Goal: Task Accomplishment & Management: Use online tool/utility

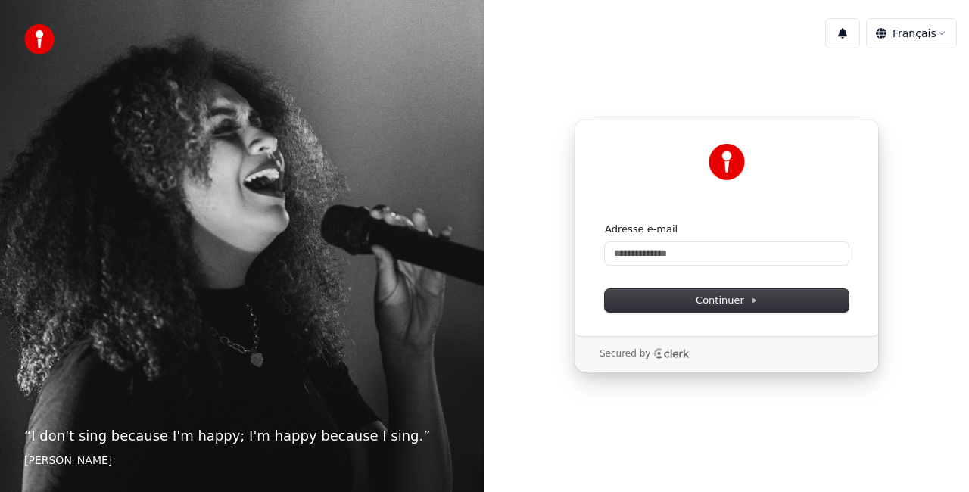
click at [737, 235] on div "Adresse e-mail" at bounding box center [727, 230] width 244 height 14
click at [738, 254] on input "Adresse e-mail" at bounding box center [727, 253] width 244 height 23
click at [733, 256] on input "Adresse e-mail" at bounding box center [727, 253] width 244 height 23
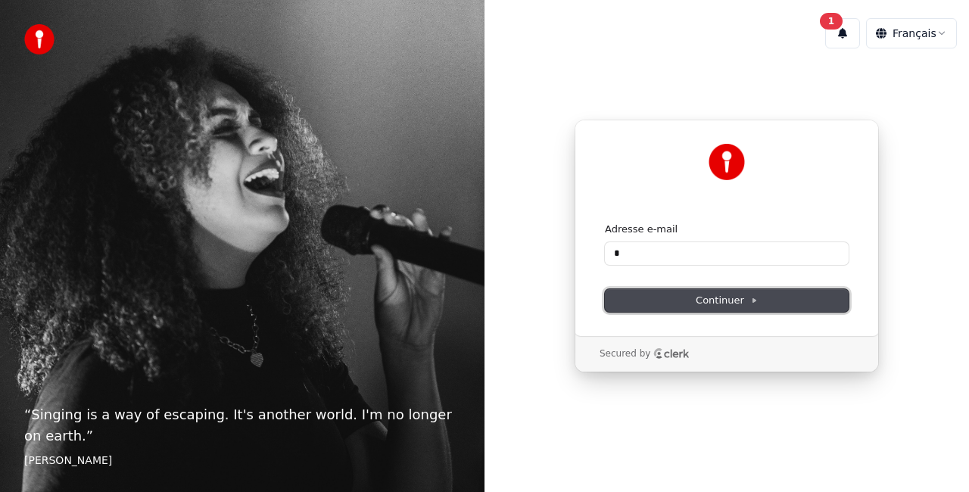
click at [705, 307] on span "Continuer" at bounding box center [727, 301] width 62 height 14
click at [710, 239] on div "Adresse e-mail *" at bounding box center [727, 244] width 244 height 42
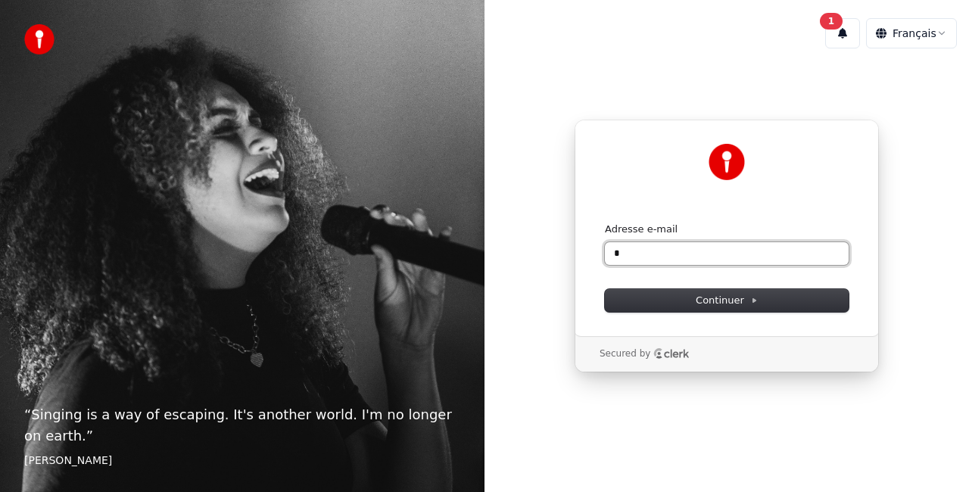
click at [708, 245] on input "*" at bounding box center [727, 253] width 244 height 23
drag, startPoint x: 640, startPoint y: 256, endPoint x: 568, endPoint y: 256, distance: 71.9
click at [568, 256] on div "Continuer avec Google ou Adresse e-mail * Continuer Secured by" at bounding box center [727, 246] width 485 height 371
click at [605, 223] on button "submit" at bounding box center [605, 223] width 0 height 0
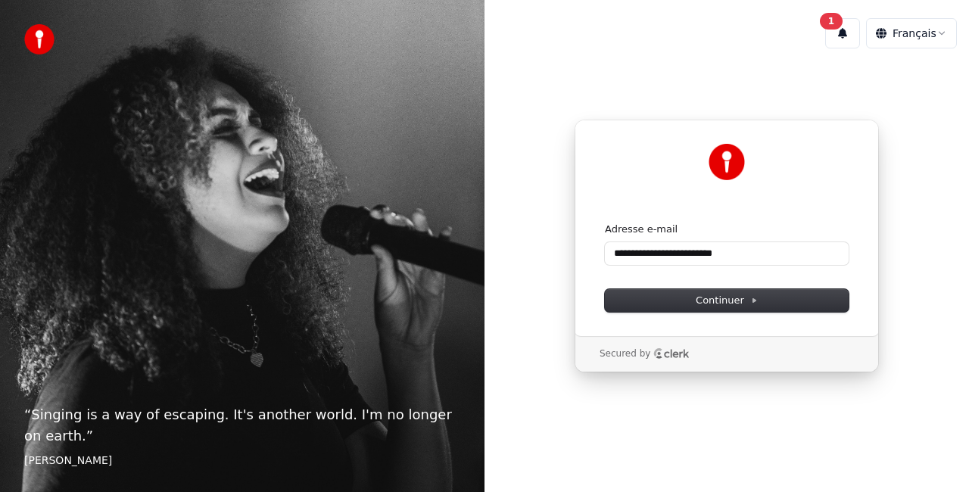
type input "**********"
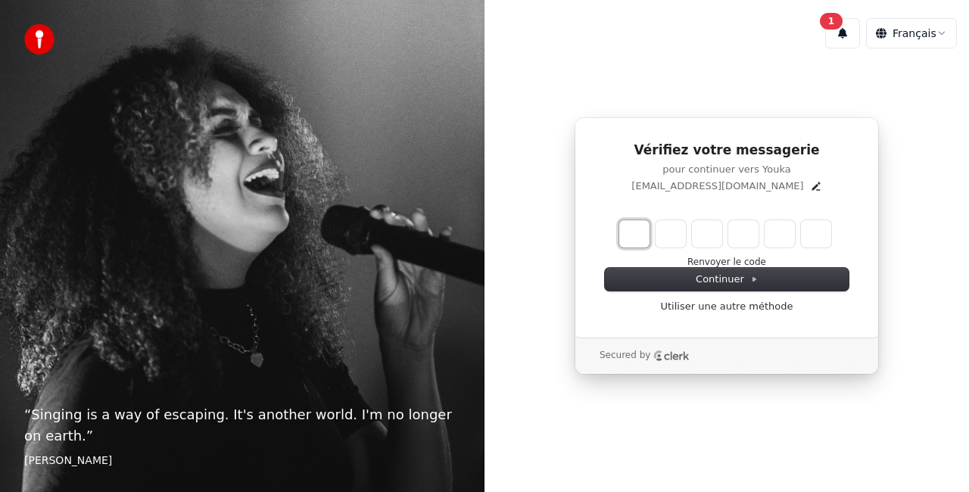
type input "*"
type input "**"
type input "*"
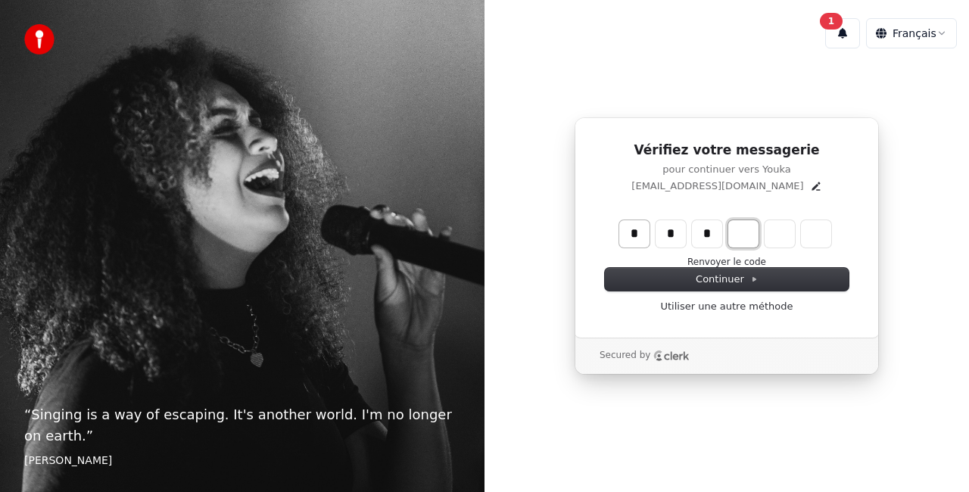
type input "***"
type input "*"
type input "****"
type input "*"
type input "******"
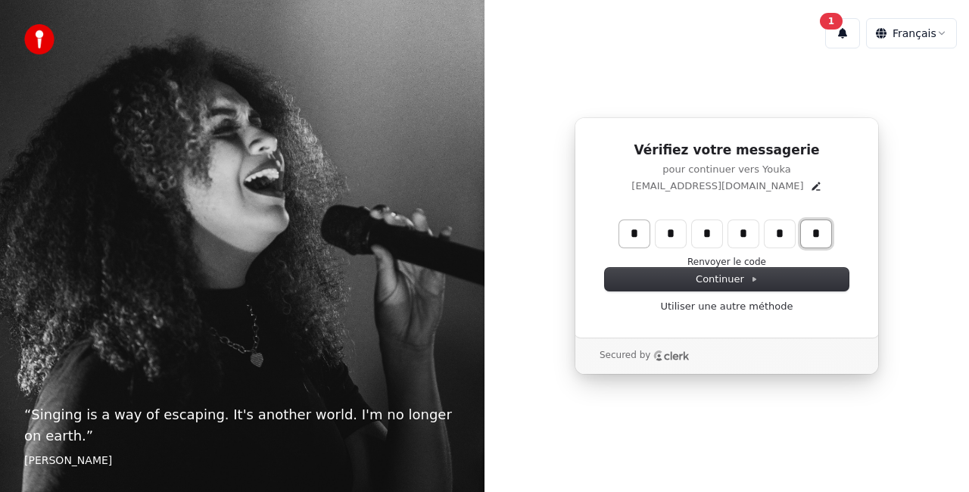
type input "*"
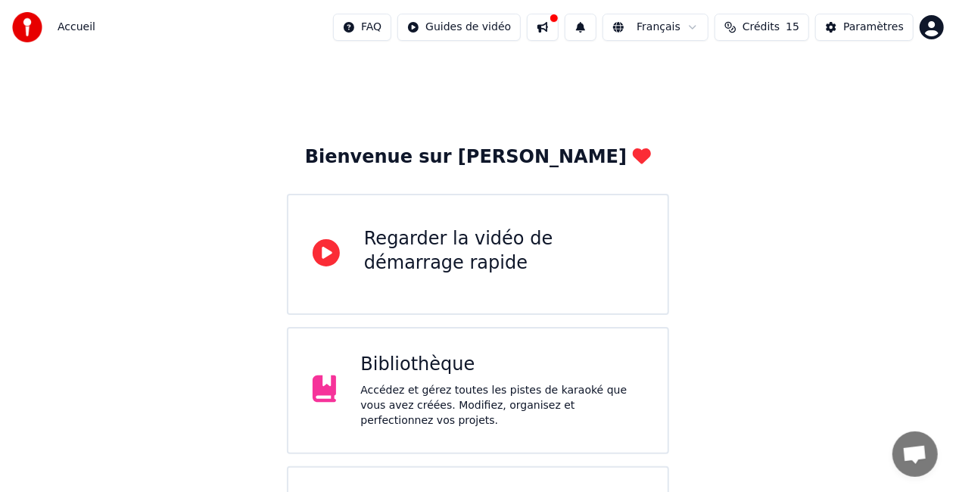
click at [457, 394] on div "Accédez et gérez toutes les pistes de karaoké que vous avez créées. Modifiez, o…" at bounding box center [501, 405] width 283 height 45
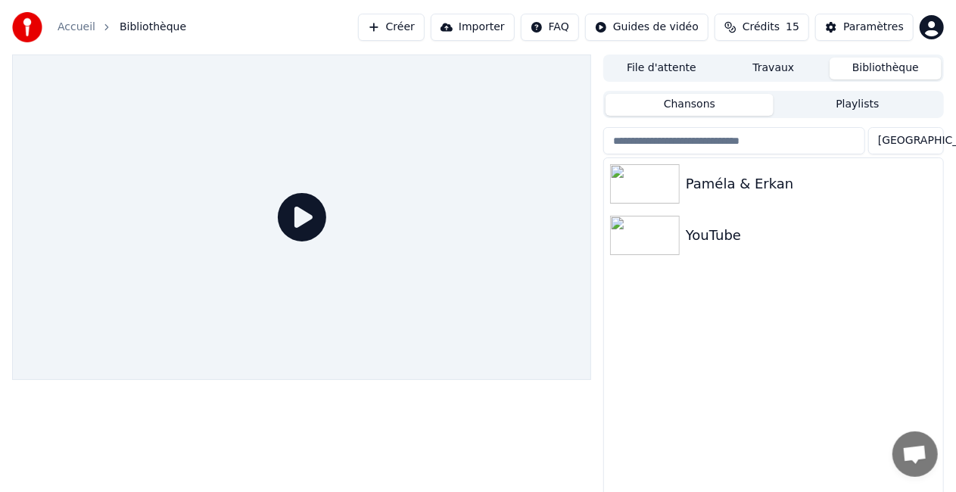
click at [680, 194] on img at bounding box center [645, 183] width 70 height 39
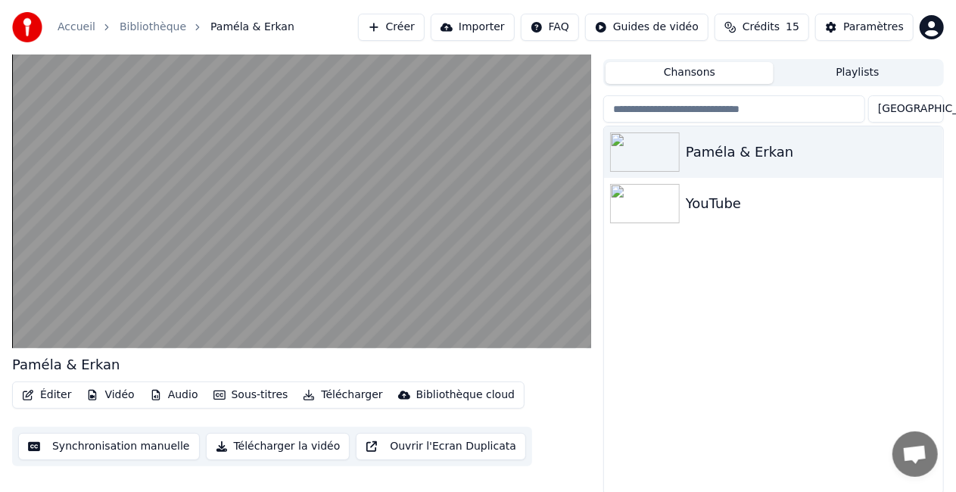
scroll to position [34, 0]
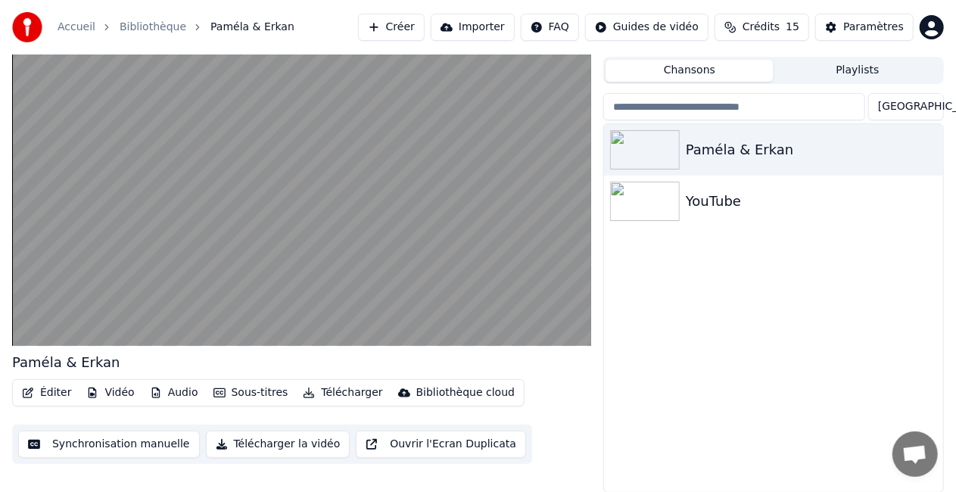
click at [177, 445] on button "Synchronisation manuelle" at bounding box center [109, 444] width 182 height 27
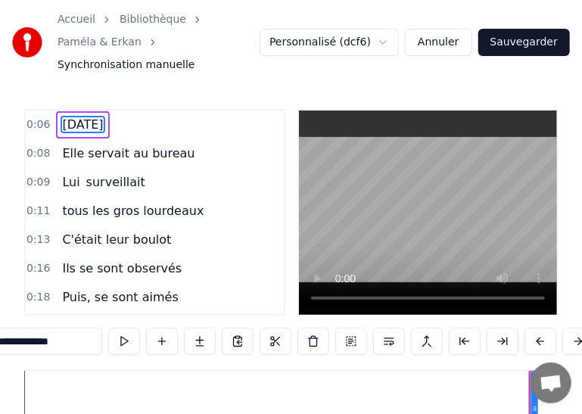
click at [61, 182] on span "Lui" at bounding box center [71, 181] width 20 height 17
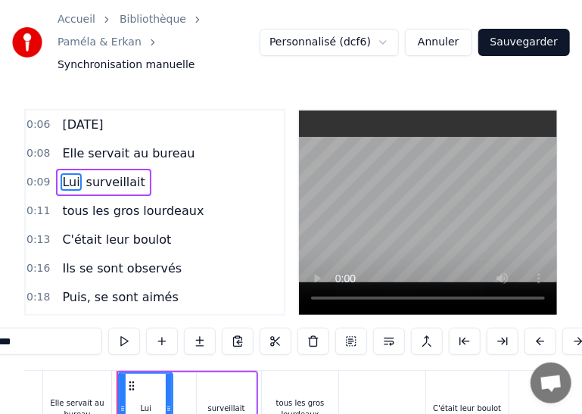
scroll to position [0, 619]
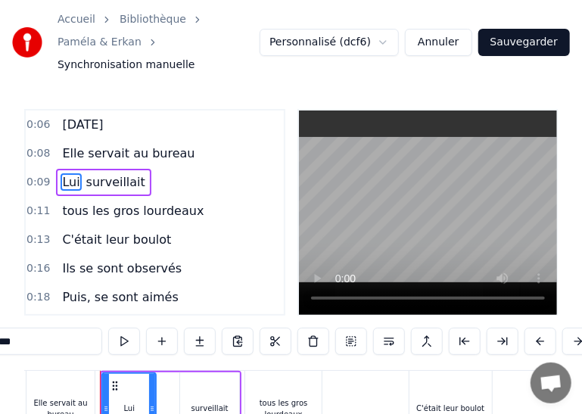
click at [111, 216] on span "tous les gros lourdeaux" at bounding box center [133, 210] width 145 height 17
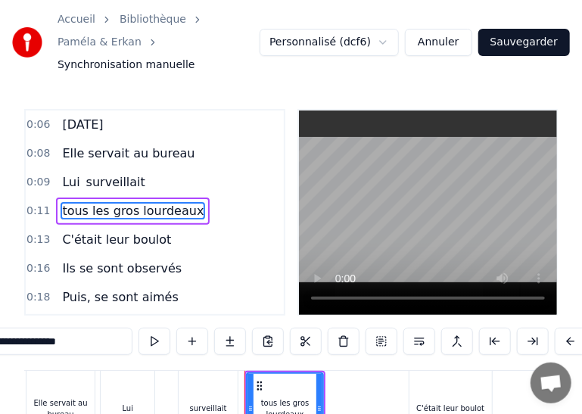
scroll to position [4, 0]
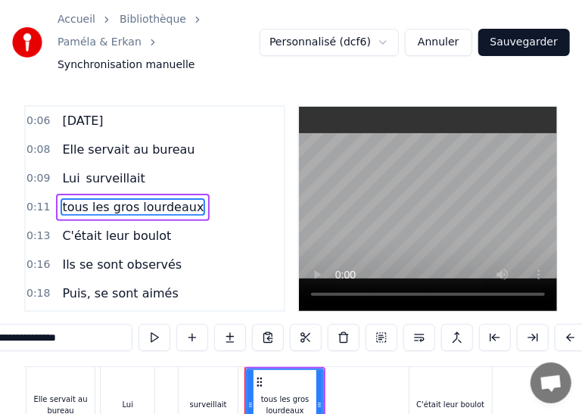
click at [101, 257] on span "Ils se sont observés" at bounding box center [122, 264] width 123 height 17
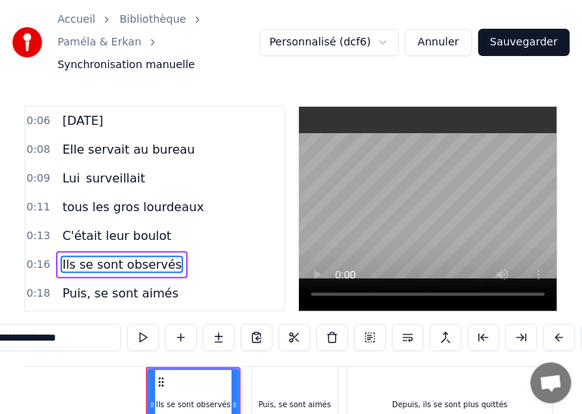
scroll to position [0, 1193]
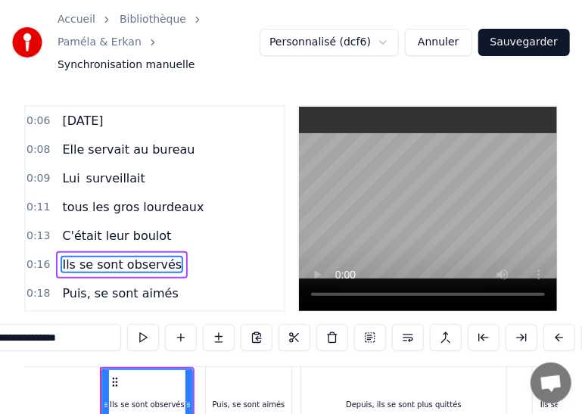
click at [147, 300] on span "Puis, se sont aimés" at bounding box center [120, 293] width 119 height 17
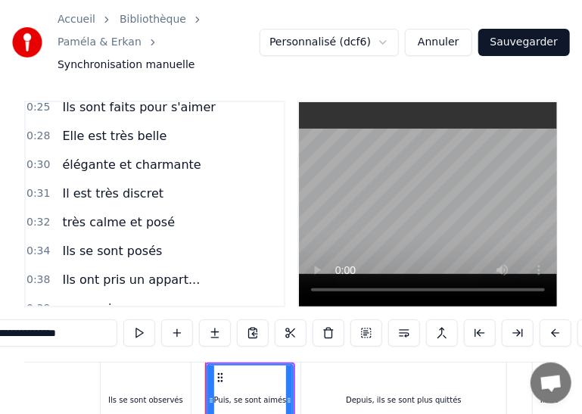
scroll to position [320, 0]
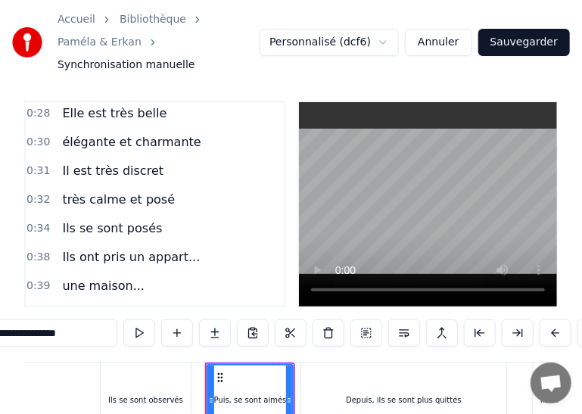
click at [68, 176] on span "Il est très discret" at bounding box center [113, 170] width 104 height 17
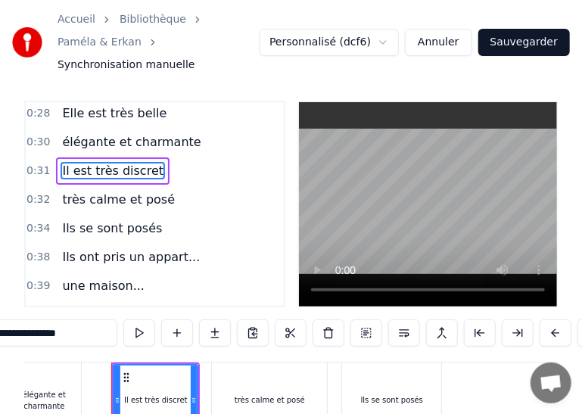
scroll to position [0, 2319]
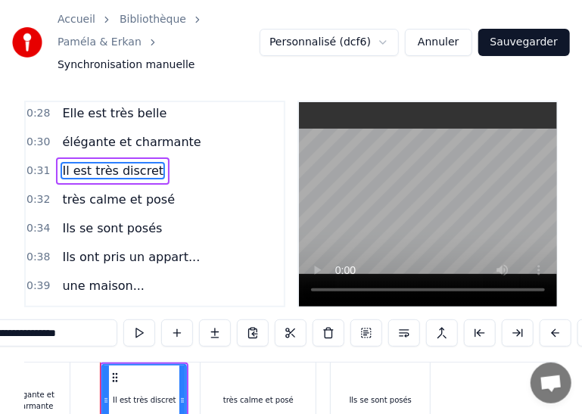
click at [154, 395] on div "Il est très discret" at bounding box center [144, 400] width 83 height 69
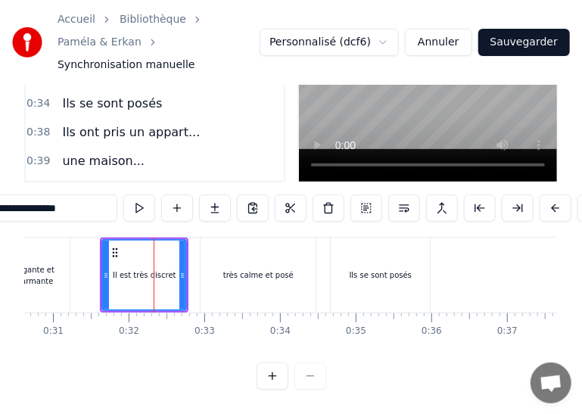
click at [140, 270] on div "Il est très discret" at bounding box center [145, 275] width 64 height 11
click at [140, 260] on div "0:06 Il y a 14 Ans 0:08 Elle servait au bureau 0:09 Lui surveillait 0:11 tous l…" at bounding box center [291, 183] width 534 height 415
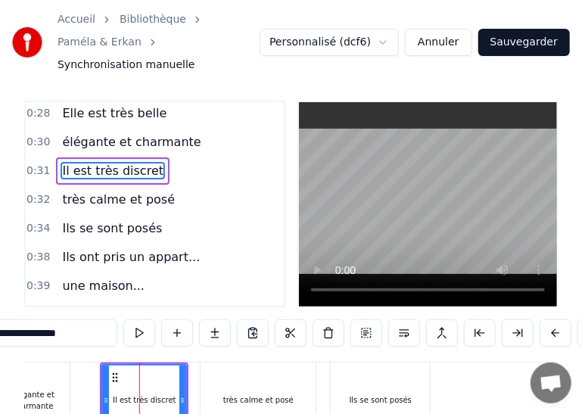
scroll to position [283, 0]
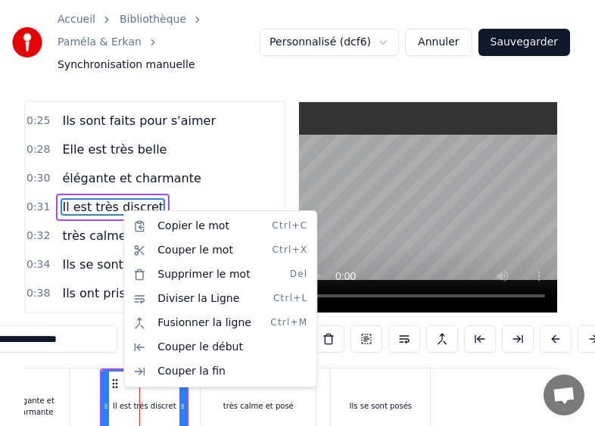
click at [109, 207] on html "Accueil Bibliothèque Paméla & Erkan Synchronisation manuelle Personnalisé (dcf6…" at bounding box center [297, 269] width 595 height 554
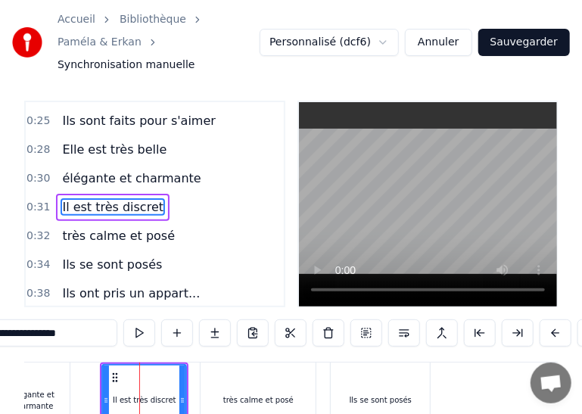
click at [74, 204] on span "Il est très discret" at bounding box center [113, 206] width 104 height 17
click at [61, 208] on span "Il est très discret" at bounding box center [113, 206] width 104 height 17
click at [64, 208] on span "Il est très discret" at bounding box center [113, 206] width 104 height 17
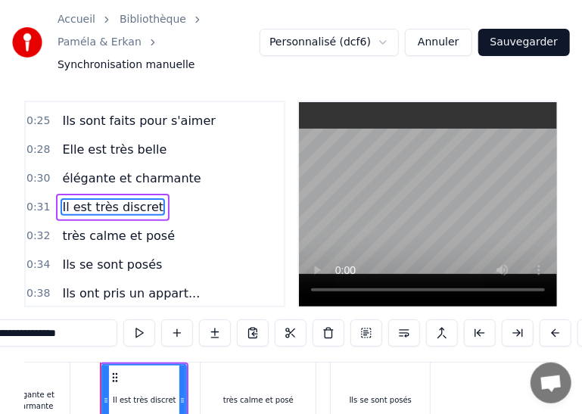
click at [64, 208] on span "Il est très discret" at bounding box center [113, 206] width 104 height 17
click at [97, 208] on span "Il est très discret" at bounding box center [113, 206] width 104 height 17
click at [106, 235] on span "très calme et posé" at bounding box center [119, 235] width 116 height 17
type input "**********"
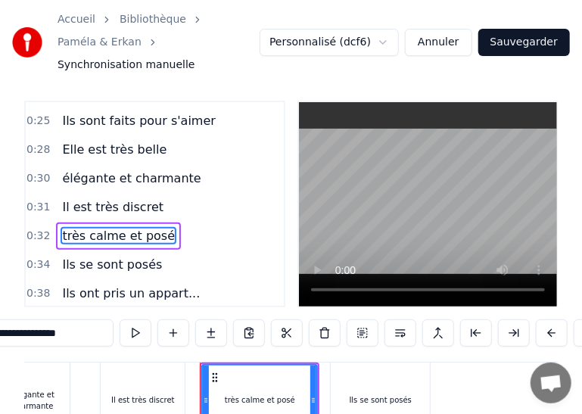
click at [111, 276] on div "Ils se sont posés" at bounding box center [112, 264] width 112 height 27
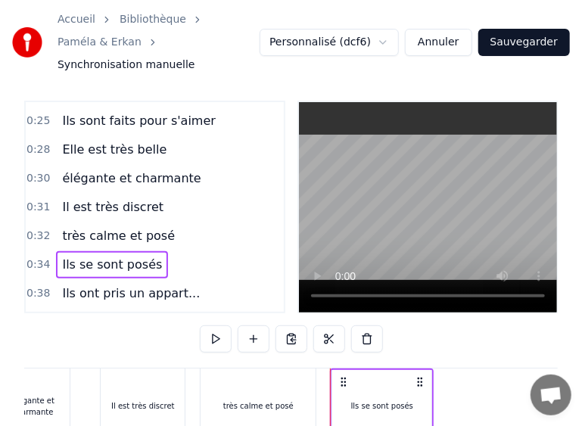
click at [111, 273] on span "Ils se sont posés" at bounding box center [112, 264] width 103 height 17
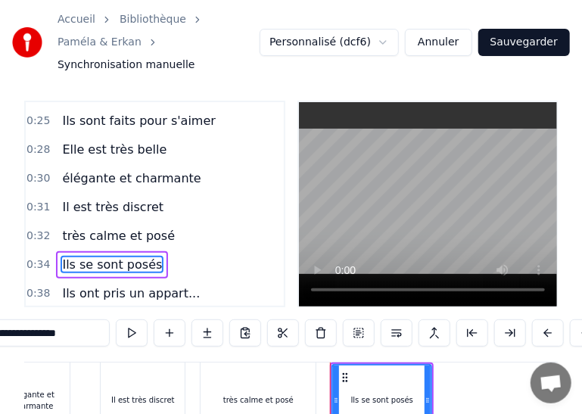
click at [111, 273] on span "Ils se sont posés" at bounding box center [112, 264] width 103 height 17
click at [118, 259] on span "Ils se sont posés" at bounding box center [112, 264] width 103 height 17
click at [140, 270] on span "Ils se sont posés" at bounding box center [112, 264] width 103 height 17
click at [27, 342] on input "**********" at bounding box center [45, 333] width 129 height 27
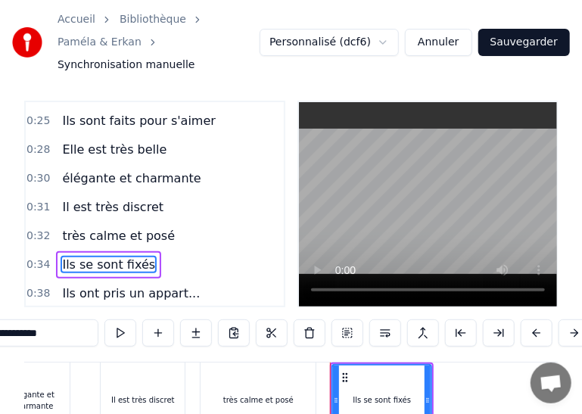
click at [130, 291] on span "Ils ont pris un appart..." at bounding box center [131, 293] width 141 height 17
type input "**********"
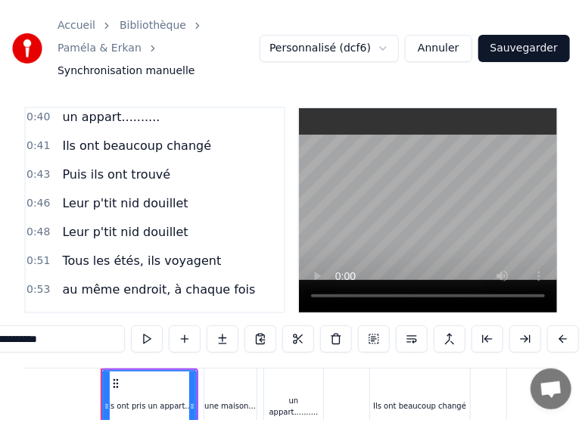
scroll to position [526, 0]
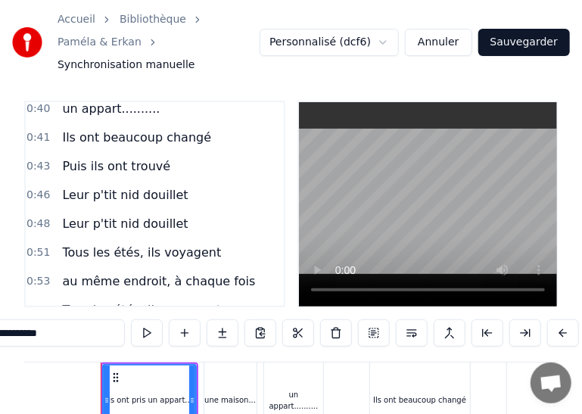
click at [140, 211] on div "Leur p'tit nid douillet" at bounding box center [125, 224] width 138 height 27
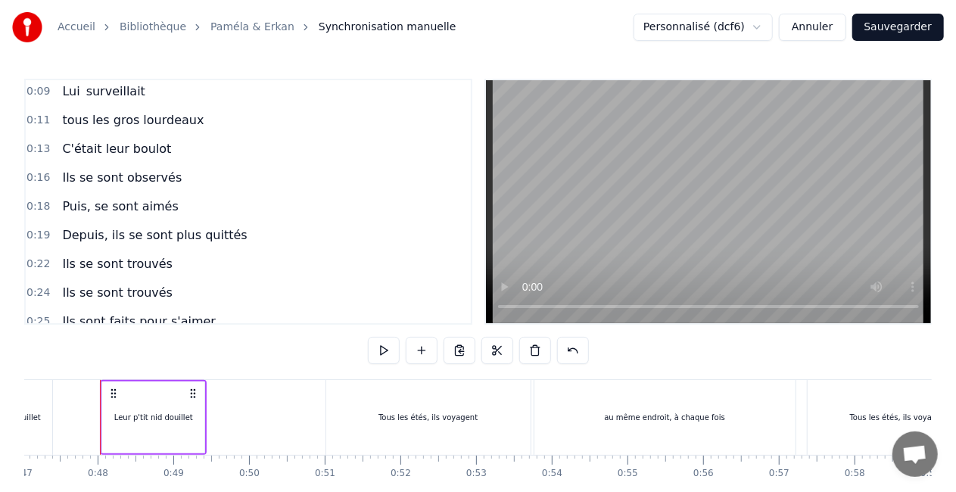
scroll to position [0, 0]
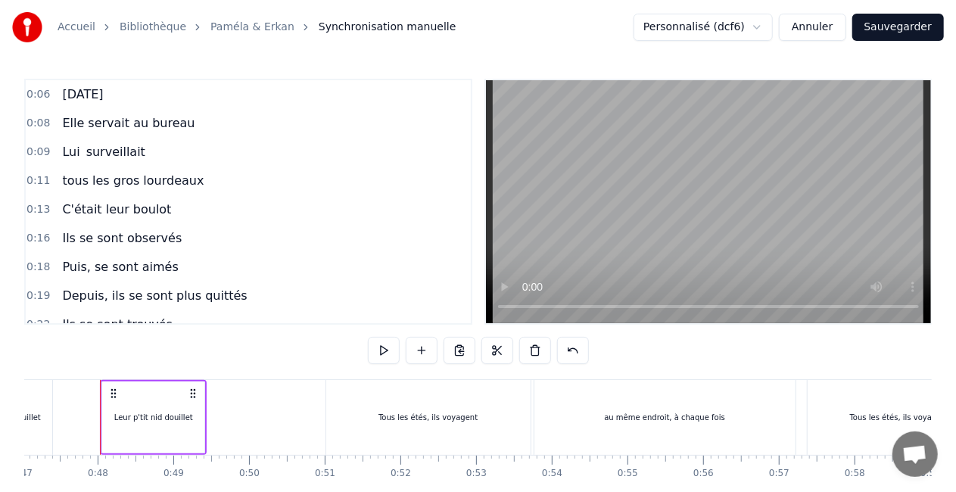
click at [227, 368] on div "0:06 Il y a 14 Ans 0:08 Elle servait au bureau 0:09 Lui surveillait 0:11 tous l…" at bounding box center [478, 306] width 908 height 454
click at [407, 350] on button at bounding box center [422, 350] width 32 height 27
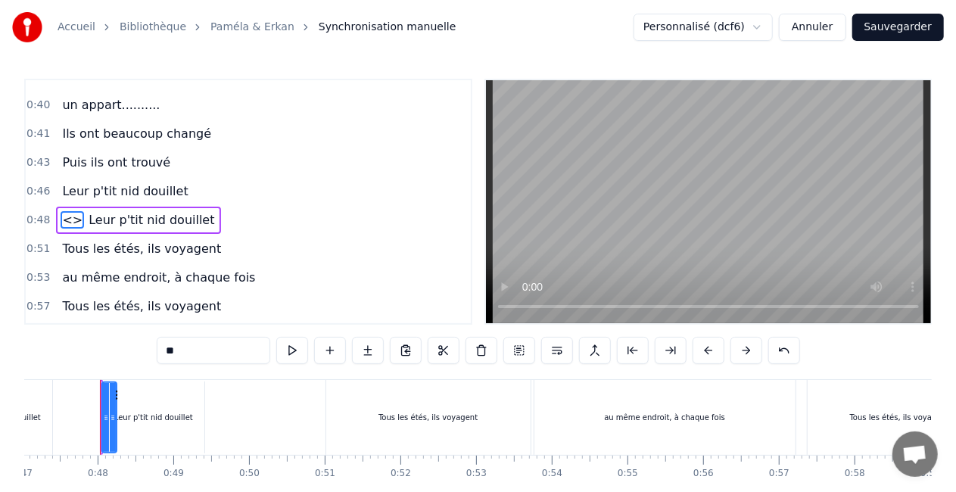
scroll to position [526, 0]
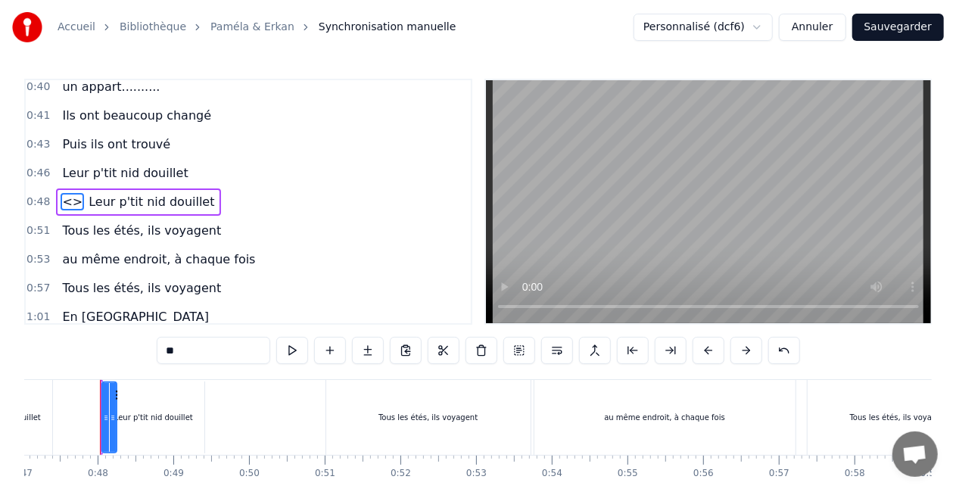
drag, startPoint x: 68, startPoint y: 206, endPoint x: 206, endPoint y: 223, distance: 138.8
click at [206, 223] on div "0:06 Il y a 14 Ans 0:08 Elle servait au bureau 0:09 Lui surveillait 0:11 tous l…" at bounding box center [248, 202] width 448 height 246
click at [87, 193] on span "Leur p'tit nid douillet" at bounding box center [151, 201] width 129 height 17
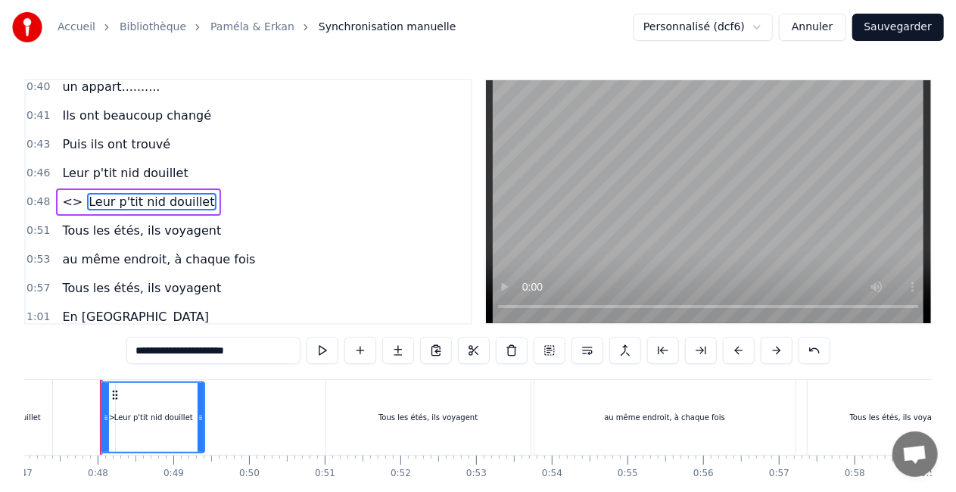
click at [71, 205] on span "<>" at bounding box center [72, 201] width 23 height 17
type input "**"
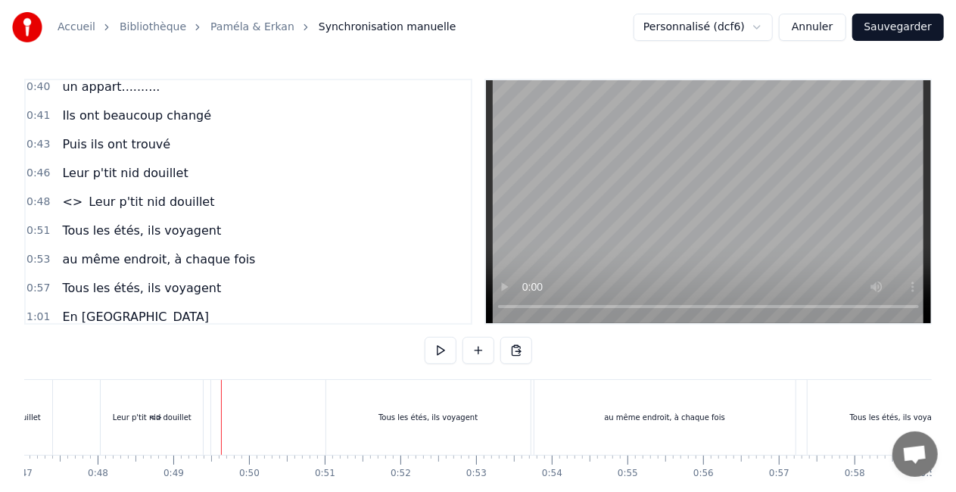
click at [67, 206] on span "<>" at bounding box center [72, 201] width 23 height 17
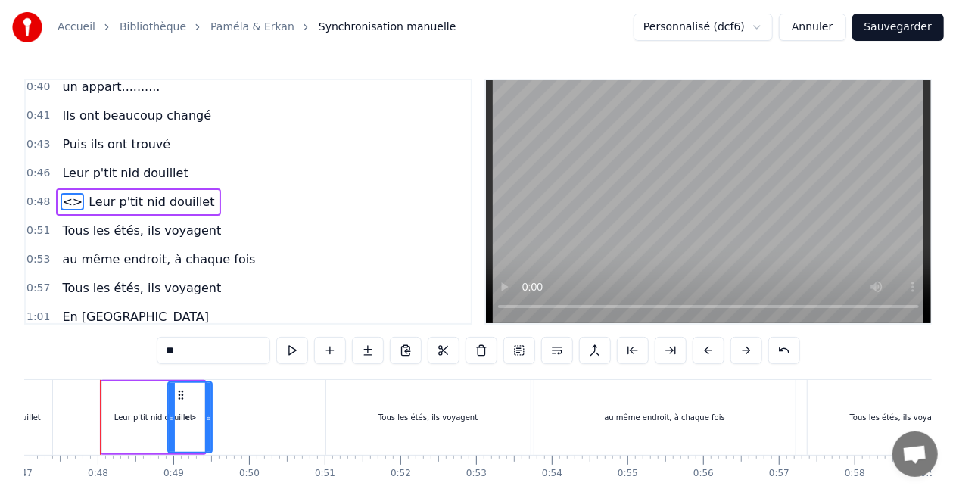
drag, startPoint x: 105, startPoint y: 396, endPoint x: 171, endPoint y: 374, distance: 69.4
click at [193, 203] on span "<>" at bounding box center [204, 201] width 23 height 17
drag, startPoint x: 179, startPoint y: 203, endPoint x: 224, endPoint y: 212, distance: 46.3
click at [224, 212] on div "0:48 Leur p'tit nid douillet <>" at bounding box center [248, 202] width 445 height 29
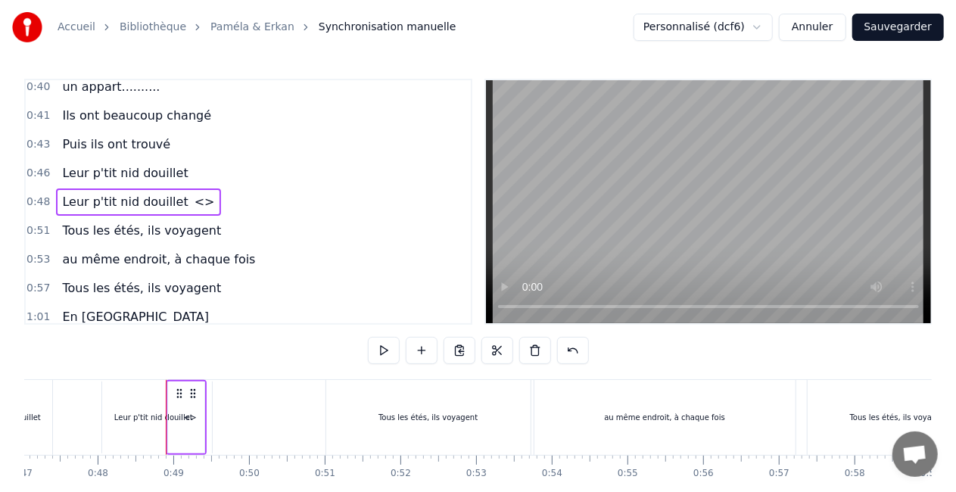
click at [193, 200] on span "<>" at bounding box center [204, 201] width 23 height 17
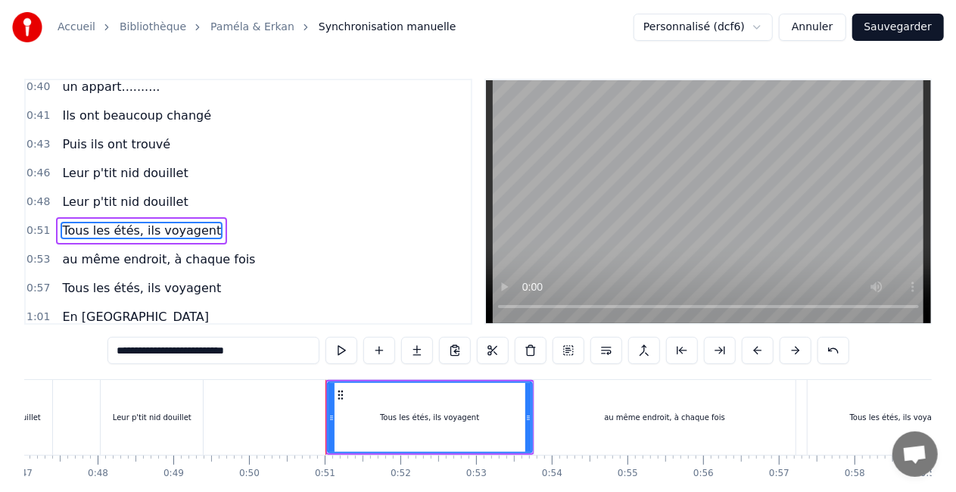
scroll to position [554, 0]
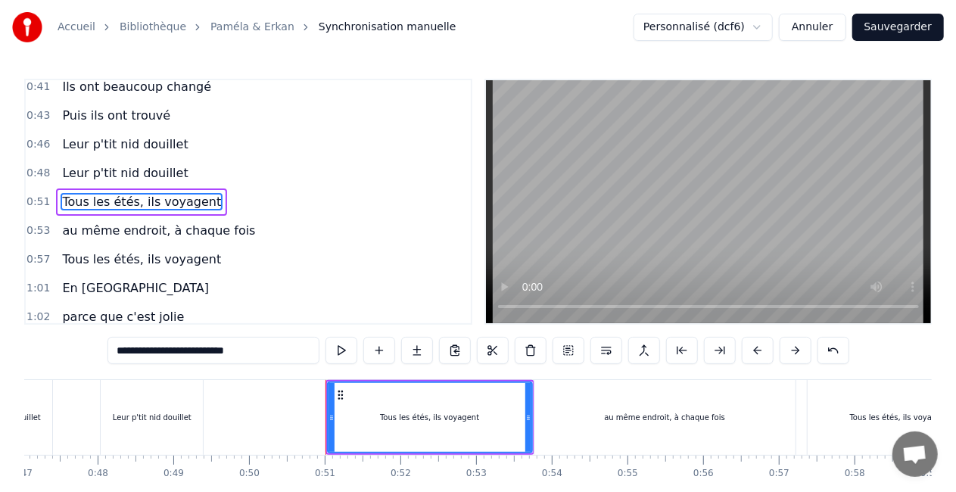
click at [46, 401] on div "Leur p'tit nid douillet" at bounding box center [1, 417] width 102 height 75
type input "**********"
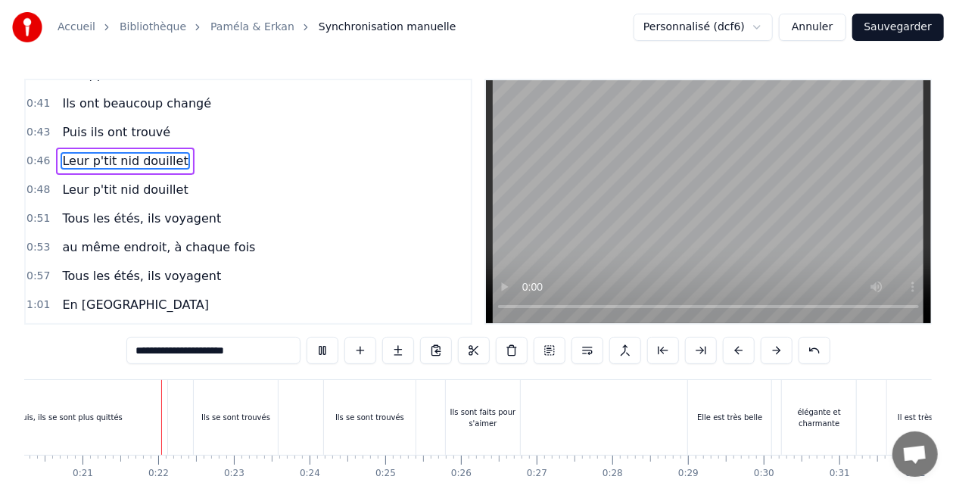
scroll to position [0, 1549]
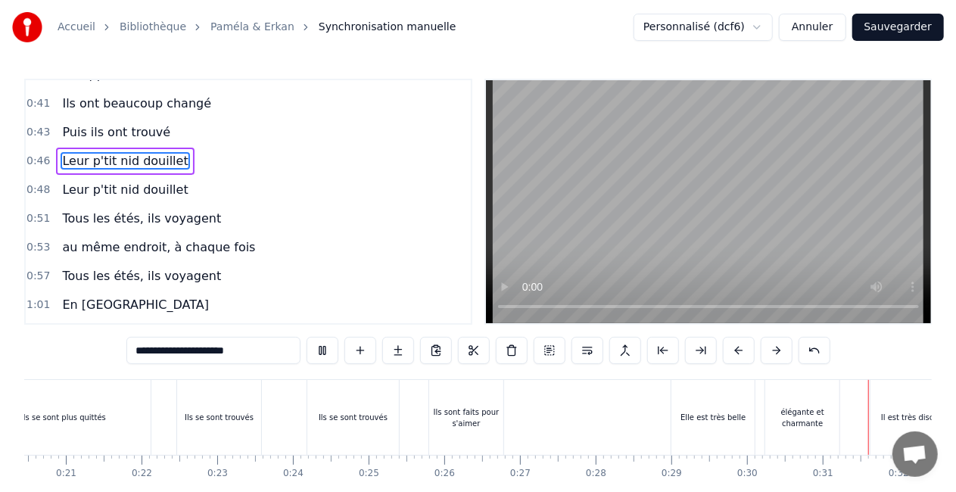
click at [415, 267] on div "0:57 Tous les étés, ils voyagent" at bounding box center [248, 276] width 445 height 29
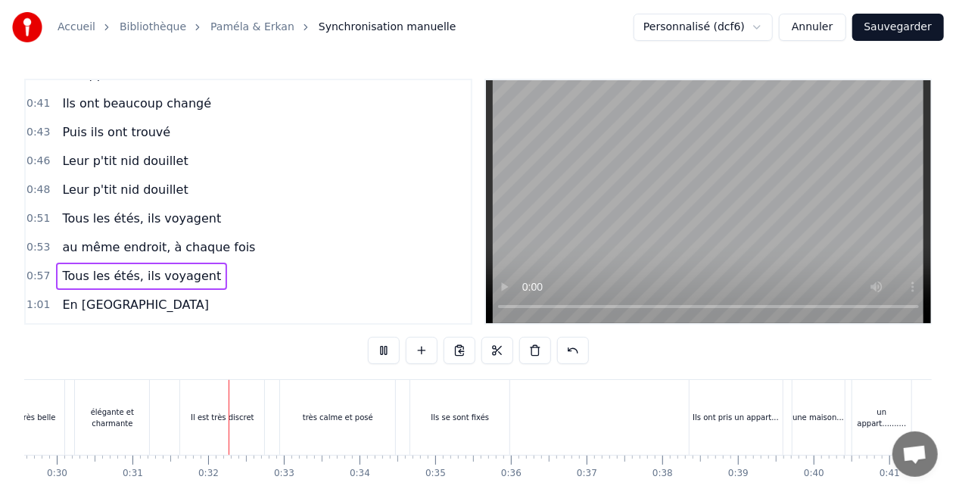
scroll to position [0, 2329]
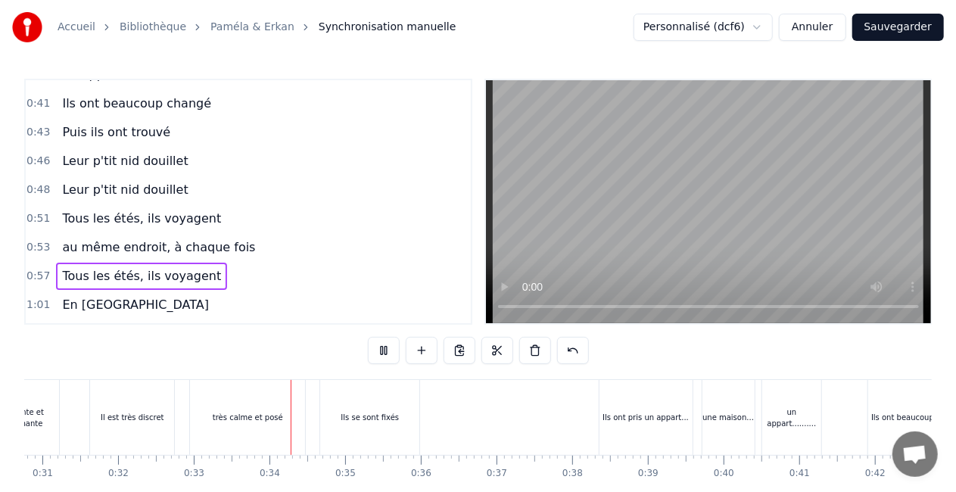
click at [658, 173] on video at bounding box center [708, 201] width 445 height 243
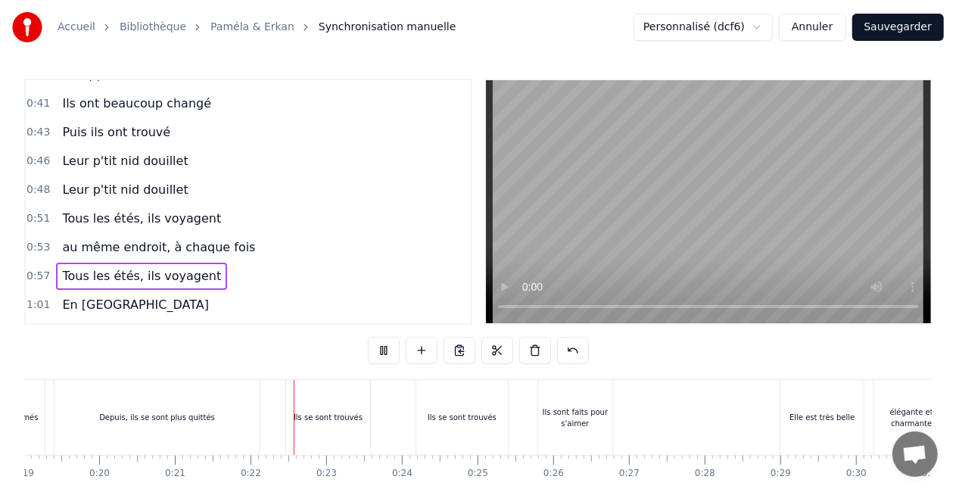
scroll to position [0, 1590]
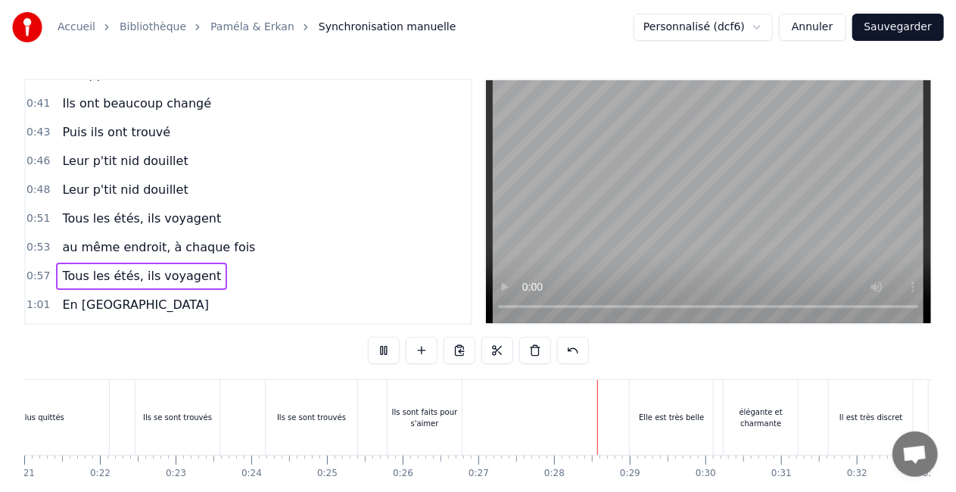
click at [498, 320] on video at bounding box center [708, 201] width 445 height 243
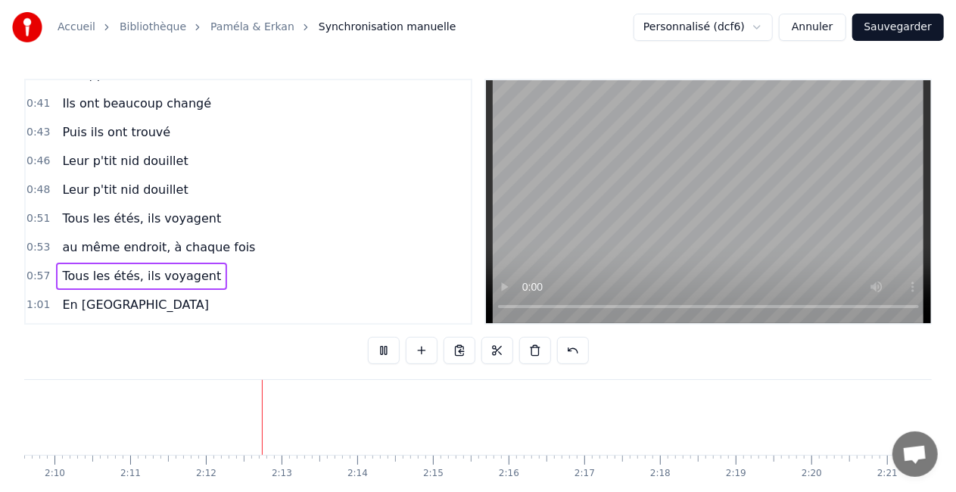
scroll to position [0, 9938]
